Goal: Find specific page/section: Find specific page/section

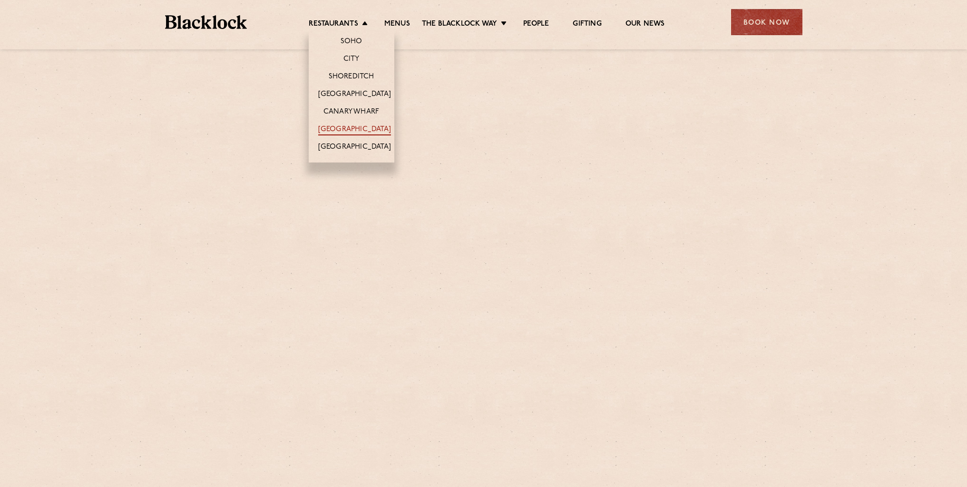
click at [356, 127] on link "[GEOGRAPHIC_DATA]" at bounding box center [354, 130] width 73 height 10
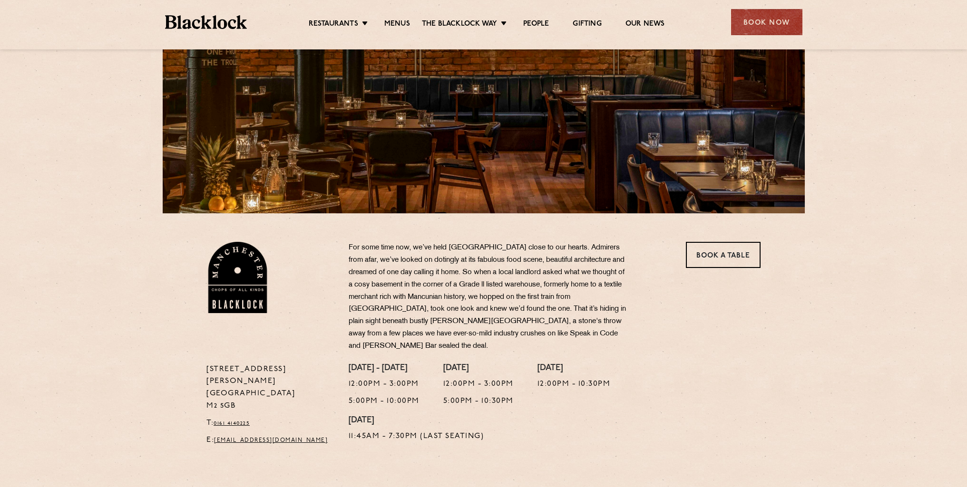
scroll to position [143, 0]
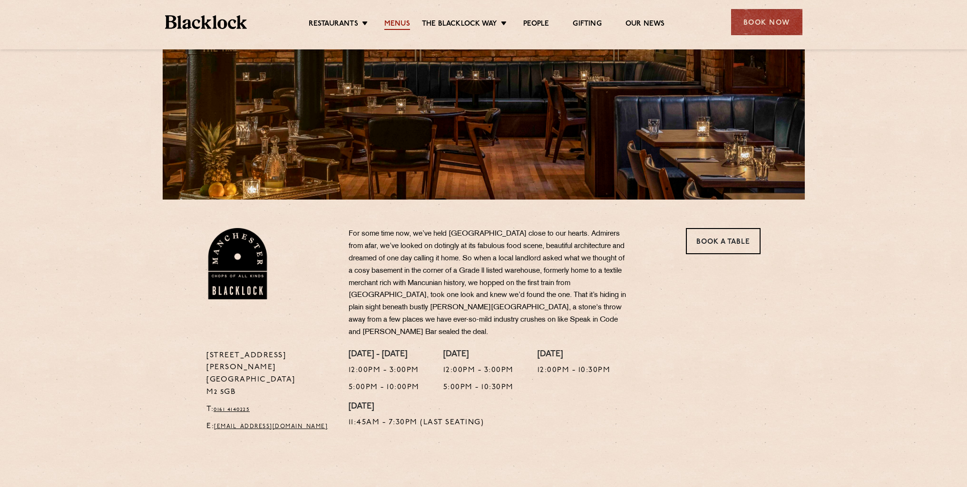
click at [395, 27] on link "Menus" at bounding box center [397, 24] width 26 height 10
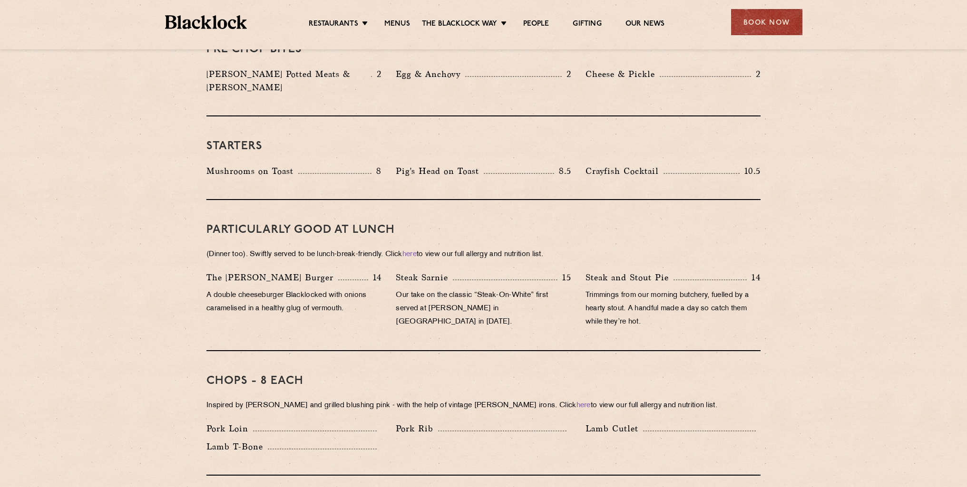
scroll to position [380, 0]
